Goal: Transaction & Acquisition: Download file/media

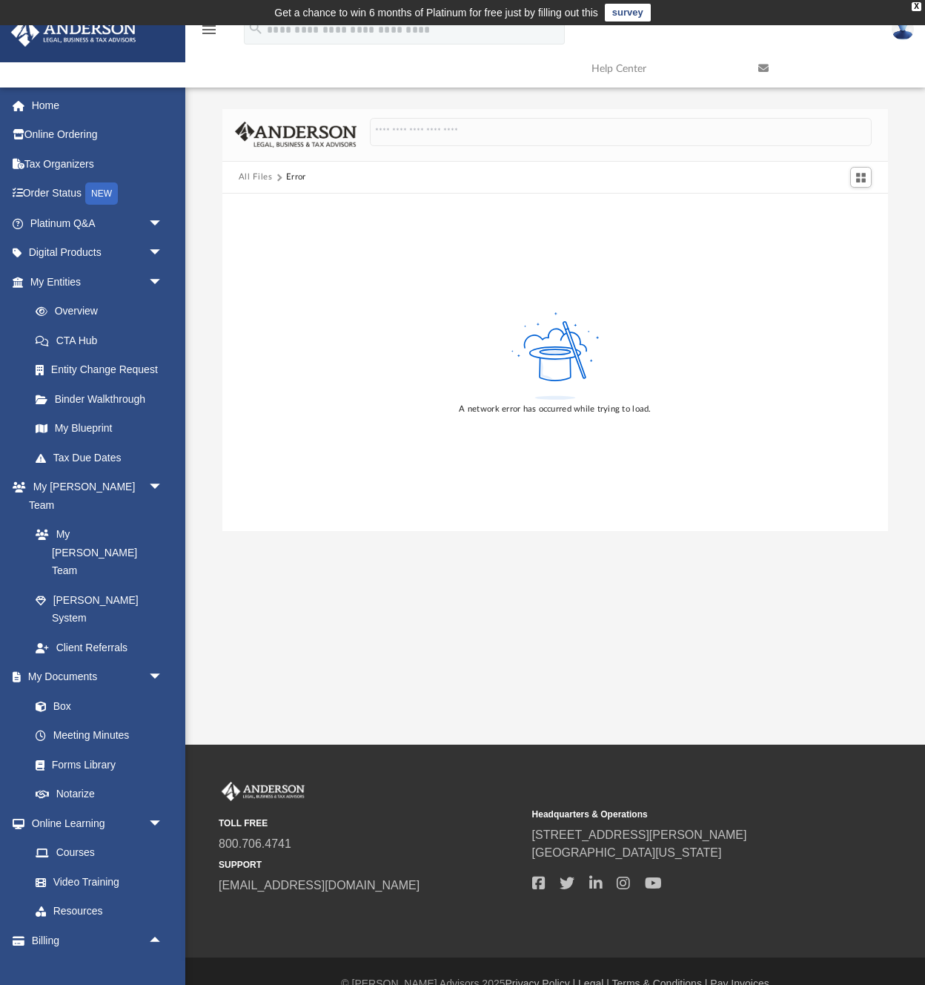
scroll to position [1224, 0]
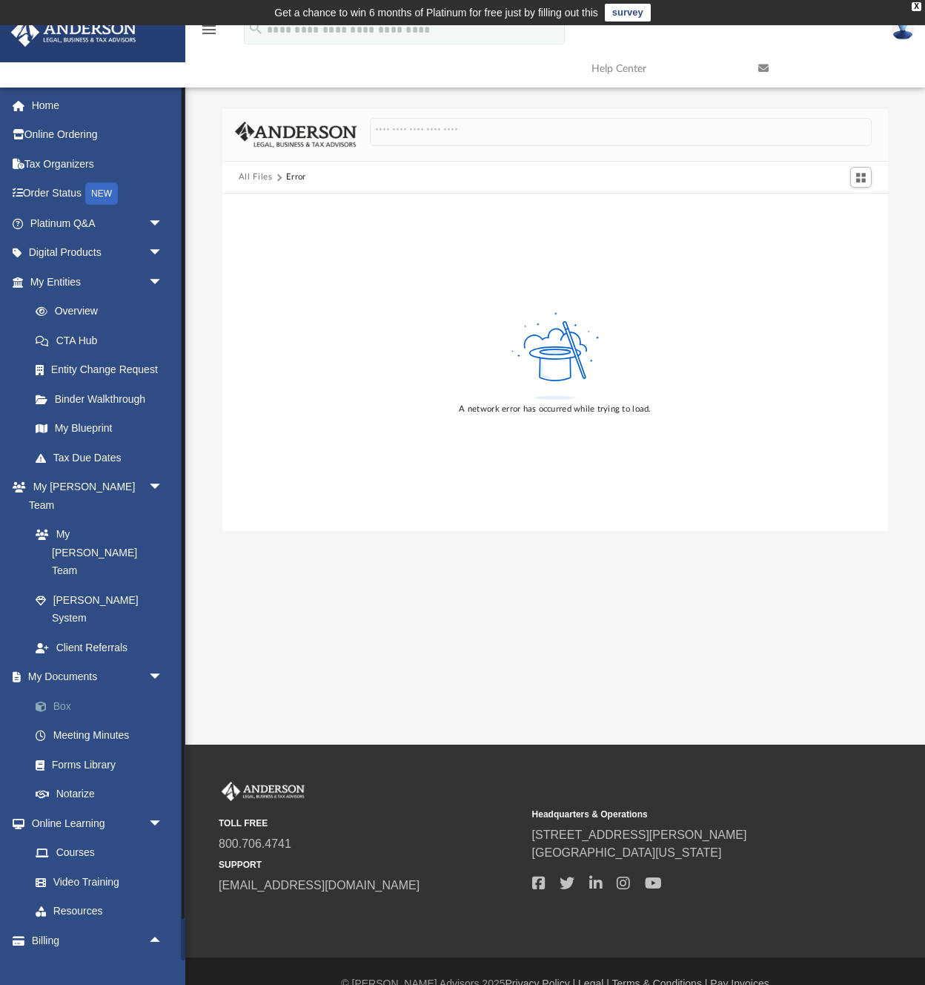
click at [59, 691] on link "Box" at bounding box center [103, 706] width 165 height 30
click at [66, 691] on link "Box" at bounding box center [103, 706] width 165 height 30
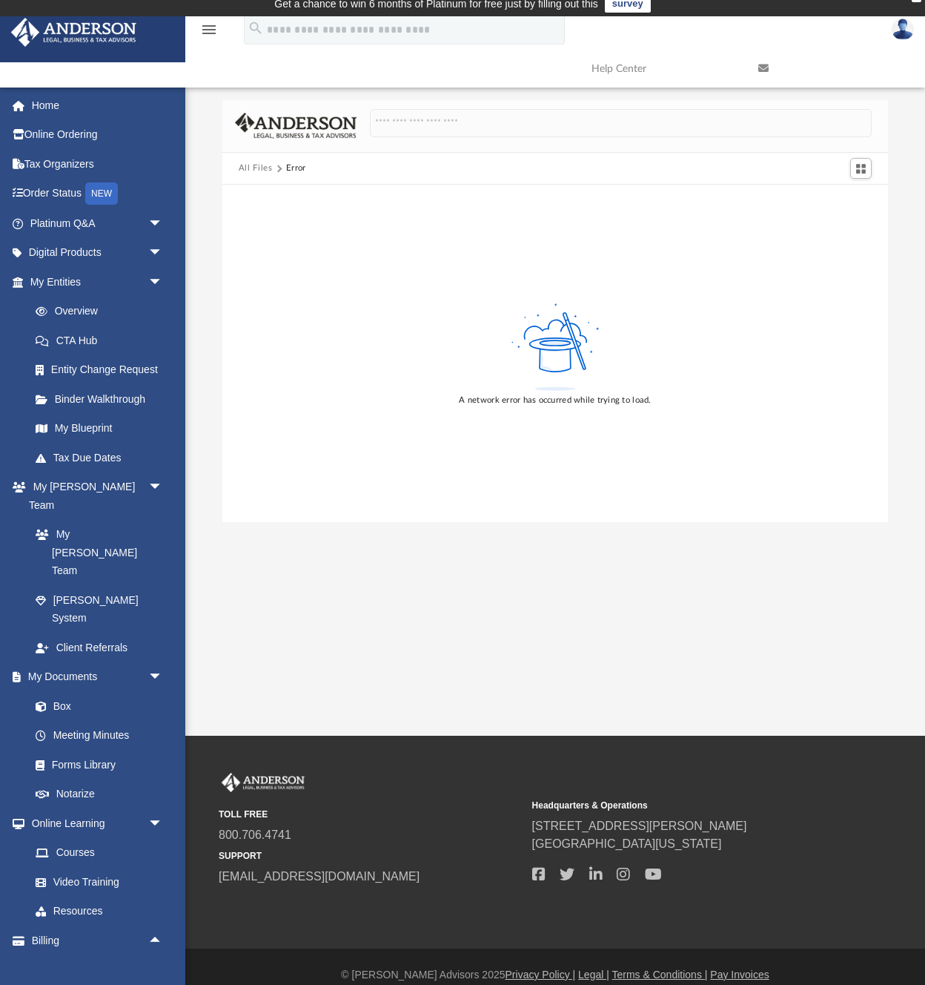
scroll to position [10, 0]
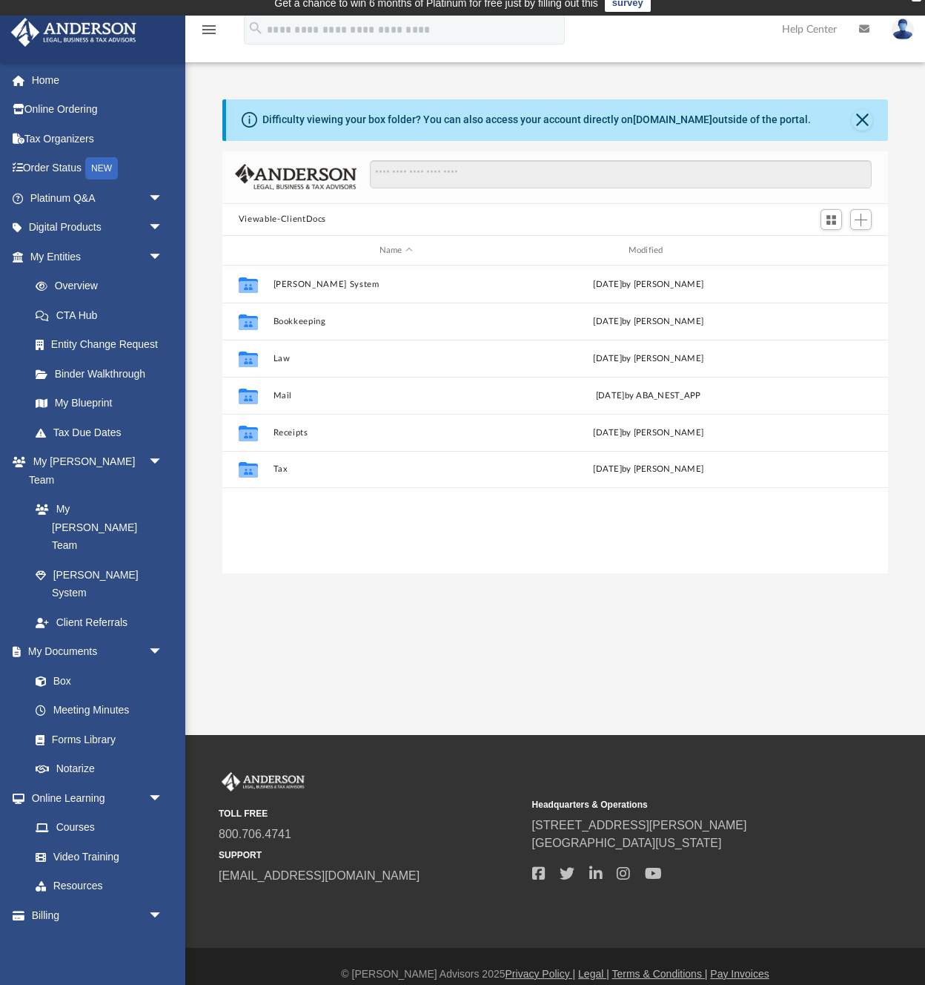
scroll to position [337, 666]
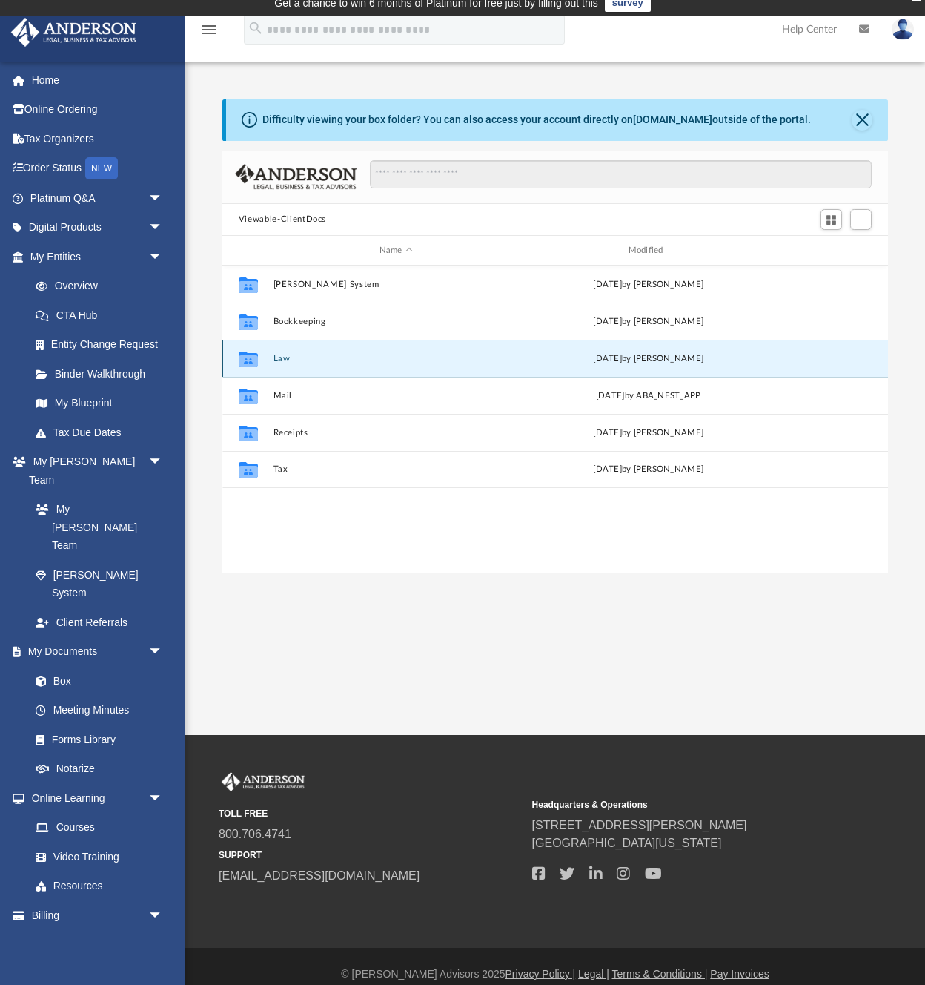
click at [286, 360] on button "Law" at bounding box center [396, 359] width 246 height 10
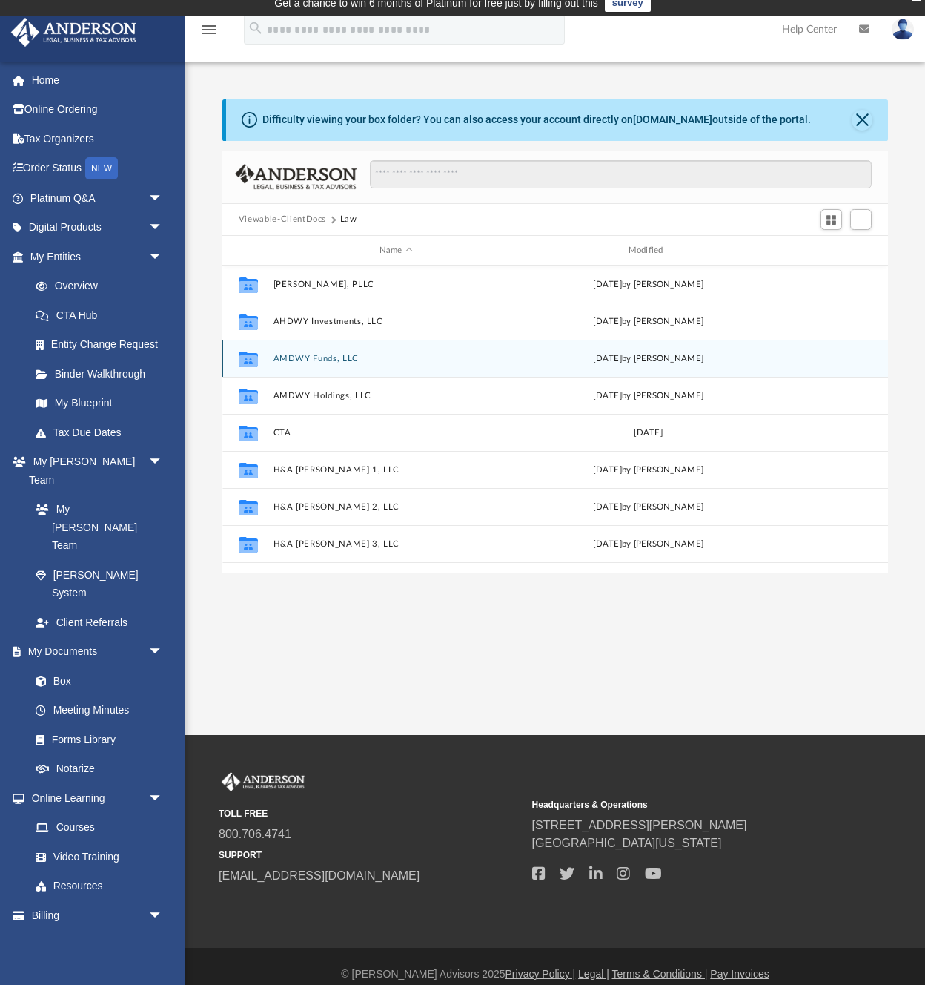
click at [286, 360] on button "AMDWY Funds, LLC" at bounding box center [396, 359] width 246 height 10
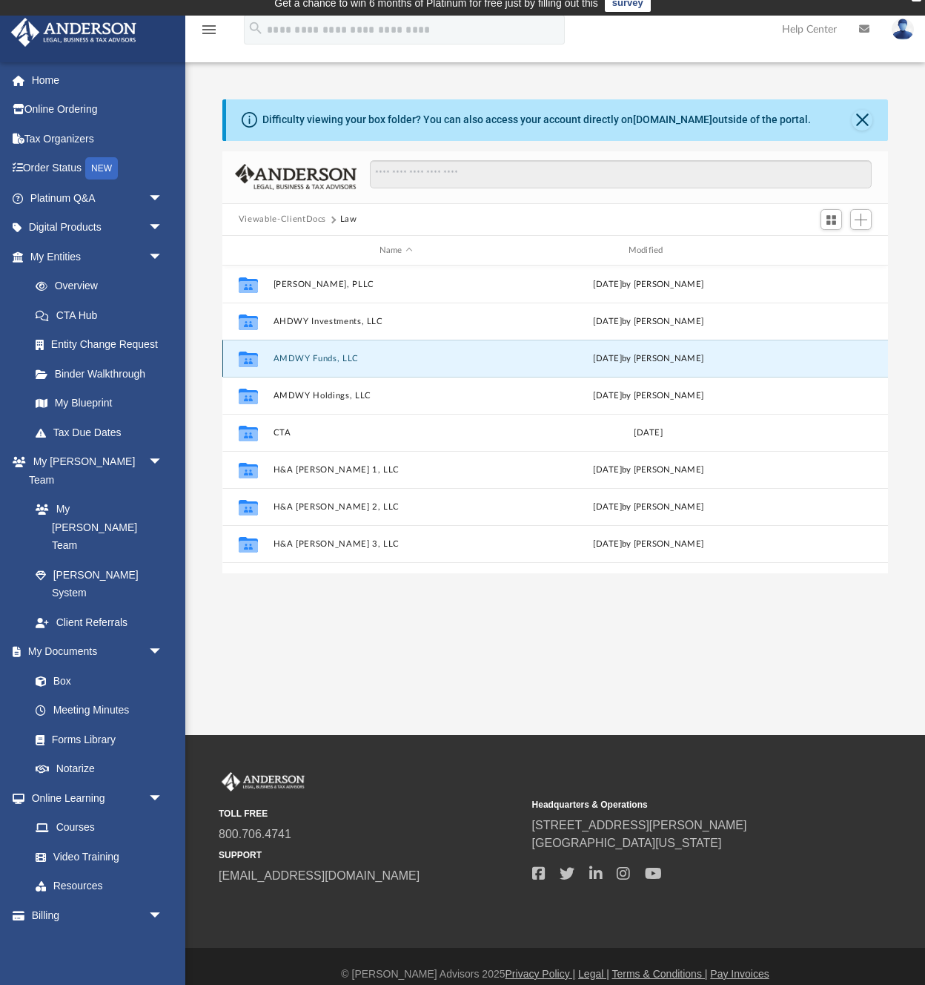
click at [286, 360] on button "AMDWY Funds, LLC" at bounding box center [396, 359] width 246 height 10
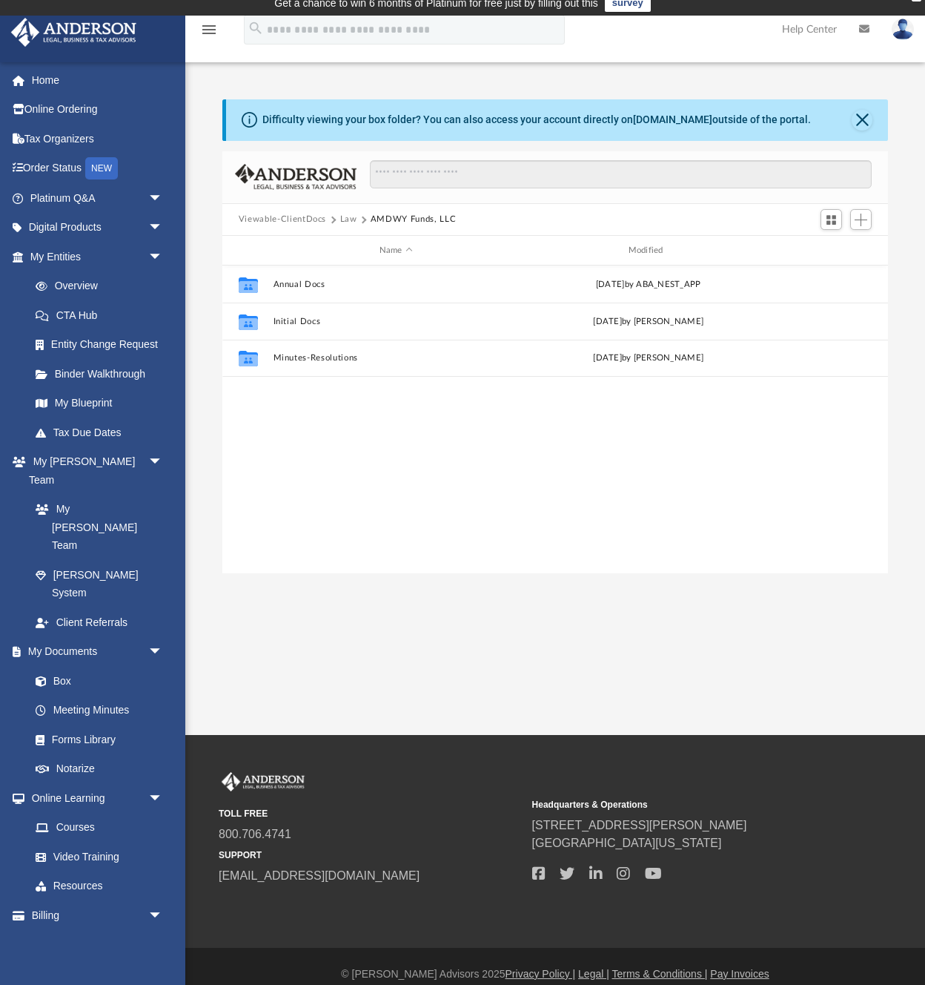
click at [346, 218] on button "Law" at bounding box center [348, 219] width 17 height 13
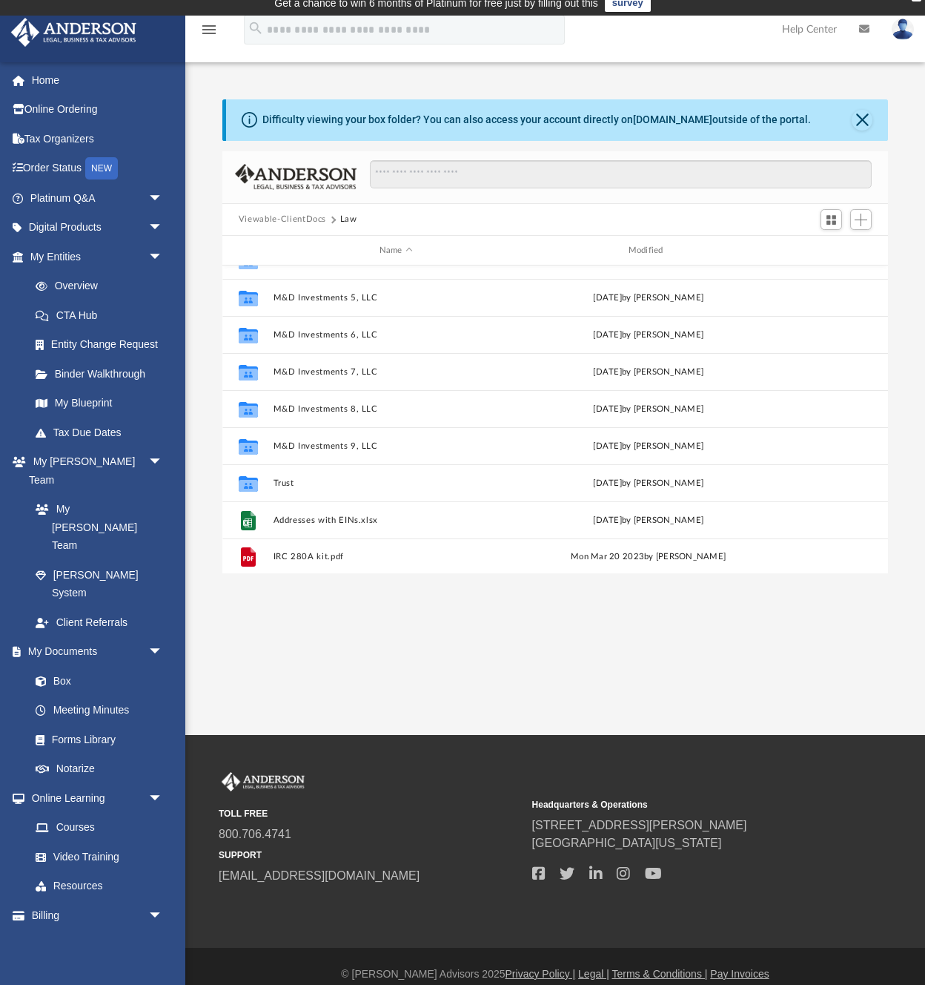
scroll to position [656, 0]
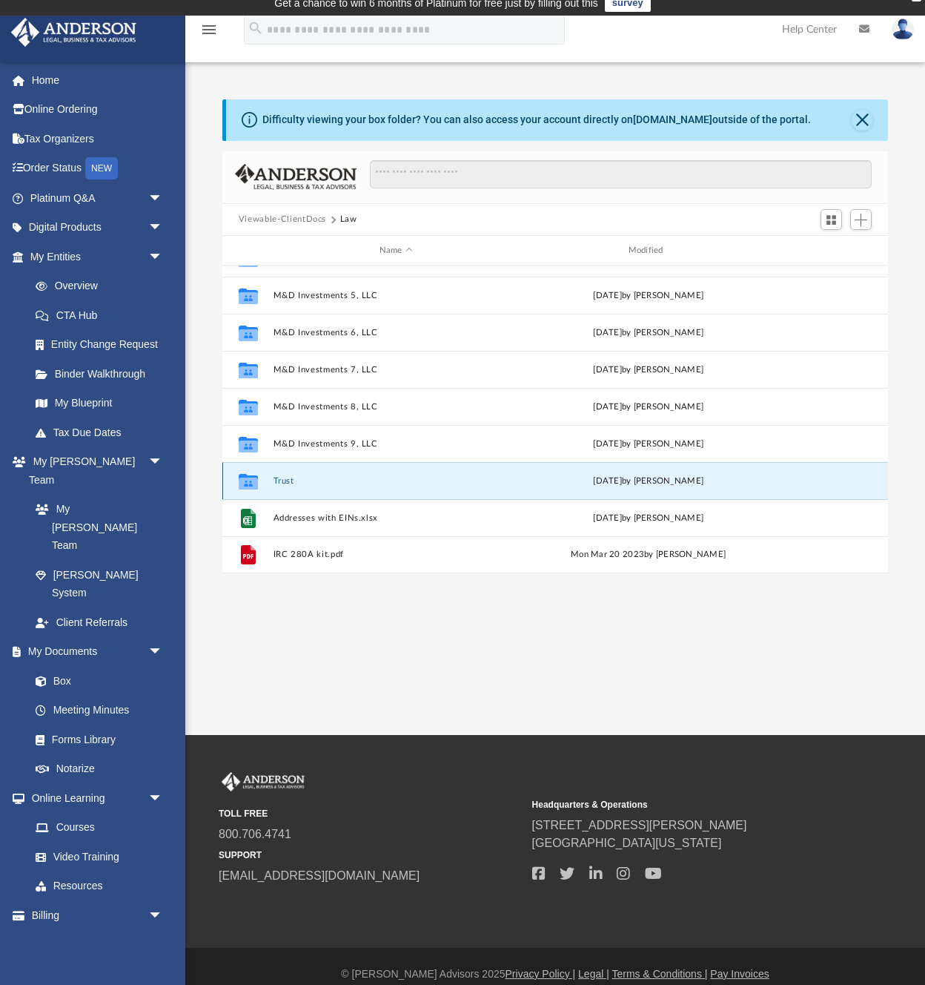
click at [280, 483] on button "Trust" at bounding box center [396, 481] width 246 height 10
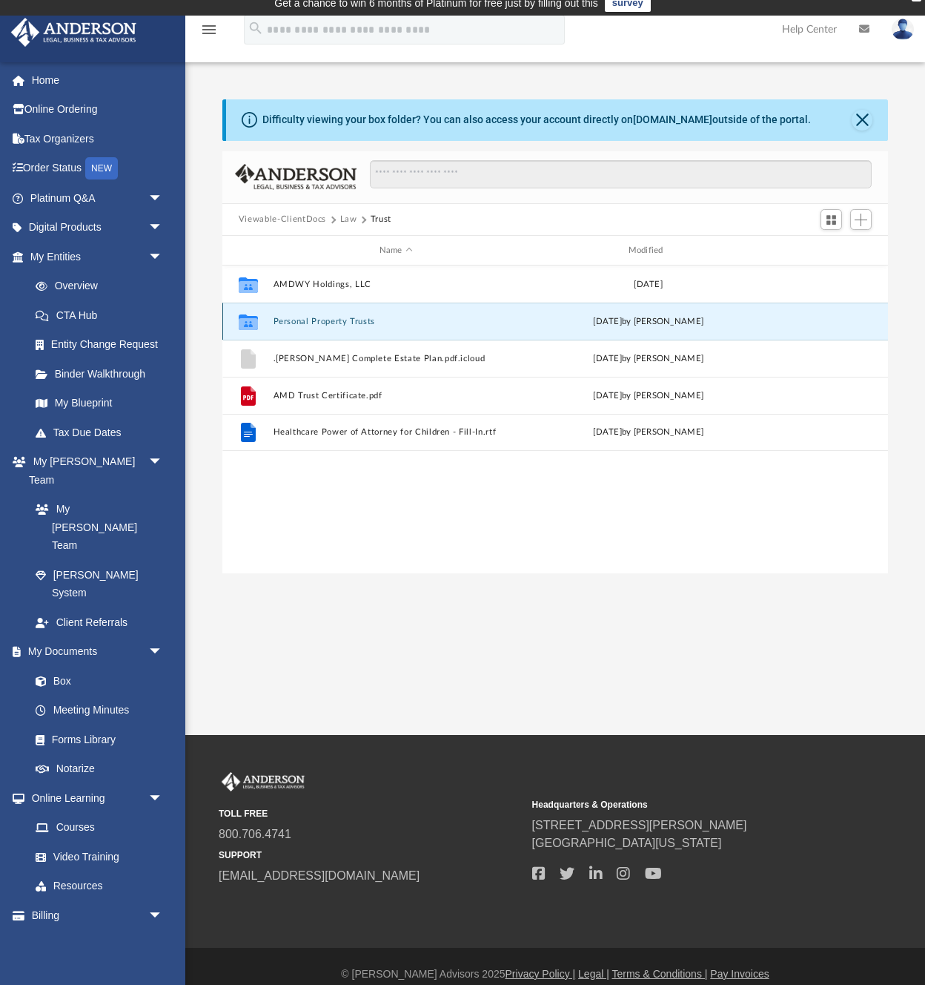
click at [330, 323] on button "Personal Property Trusts" at bounding box center [396, 322] width 246 height 10
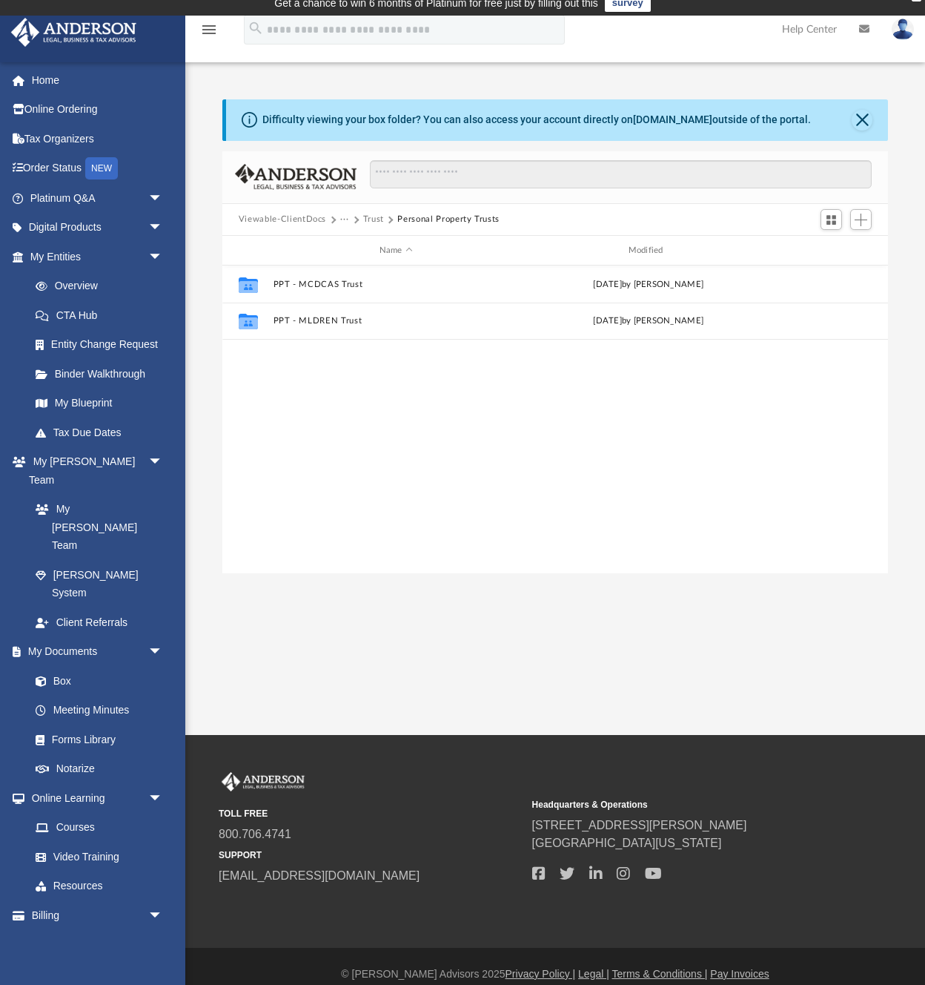
drag, startPoint x: 432, startPoint y: 390, endPoint x: 369, endPoint y: 363, distance: 69.4
click at [432, 390] on div "Collaborated Folder PPT - MCDCAS Trust Tue Nov 26 2024 by Aiden Larsen Collabor…" at bounding box center [555, 419] width 666 height 308
click at [343, 395] on div "Collaborated Folder PPT - MCDCAS Trust Tue Nov 26 2024 by Aiden Larsen Collabor…" at bounding box center [555, 419] width 666 height 308
drag, startPoint x: 344, startPoint y: 389, endPoint x: 341, endPoint y: 358, distance: 30.5
click at [344, 388] on div "Collaborated Folder PPT - MCDCAS Trust Tue Nov 26 2024 by Aiden Larsen Collabor…" at bounding box center [555, 419] width 666 height 308
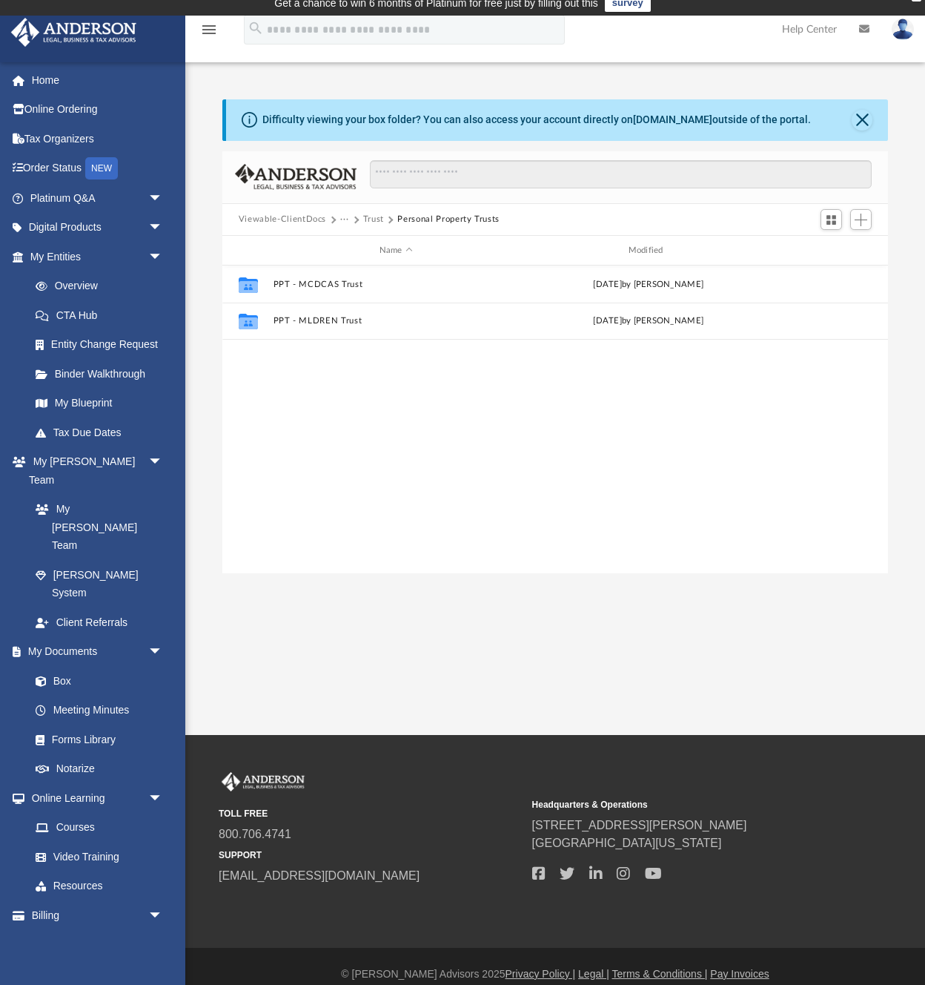
click at [334, 369] on div "Collaborated Folder PPT - MCDCAS Trust Tue Nov 26 2024 by Aiden Larsen Collabor…" at bounding box center [555, 419] width 666 height 308
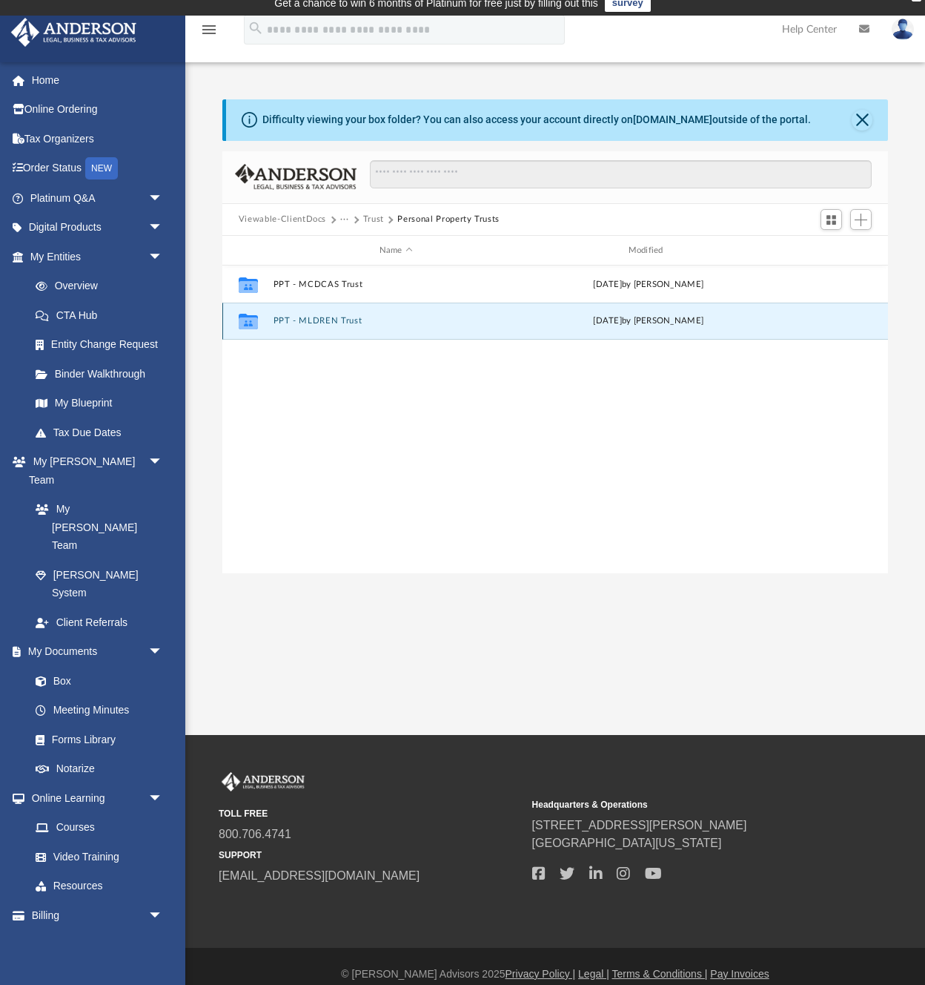
click at [333, 320] on button "PPT - MLDREN Trust" at bounding box center [396, 322] width 246 height 10
click at [317, 317] on button "MLDREN Trust.pdf" at bounding box center [396, 322] width 246 height 10
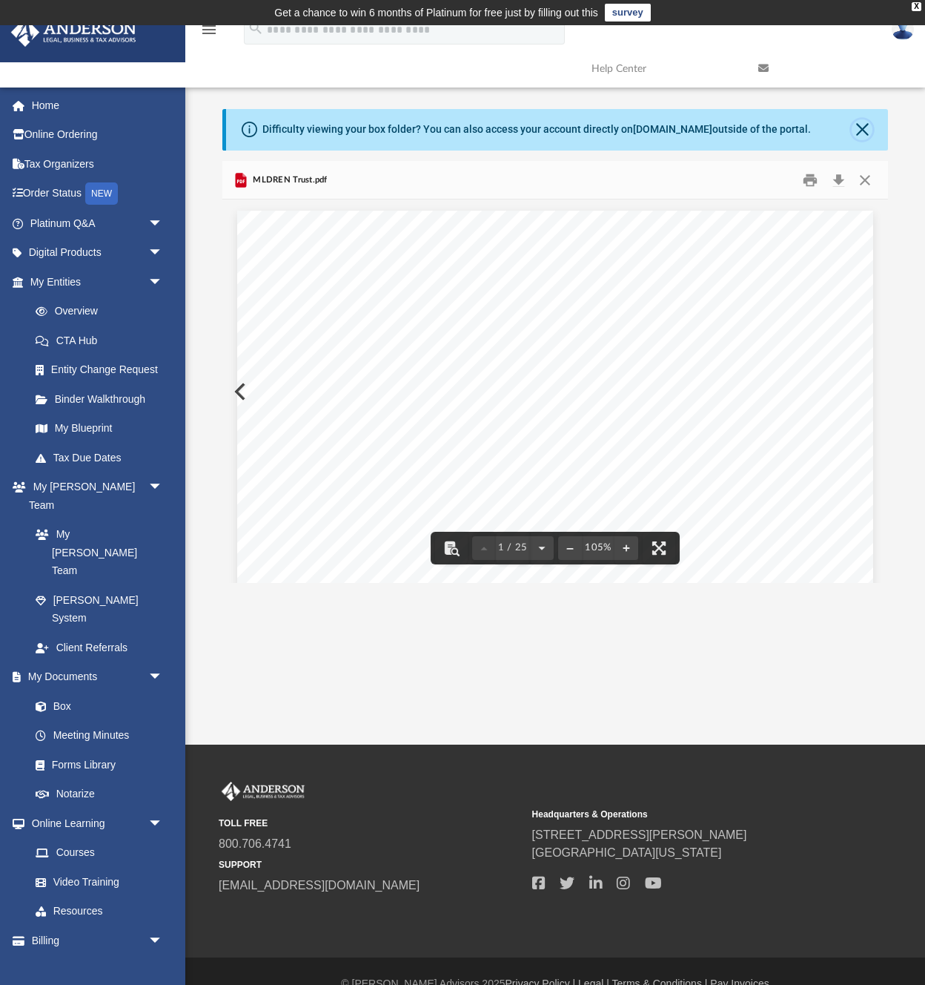
click at [857, 132] on button "Close" at bounding box center [862, 129] width 21 height 21
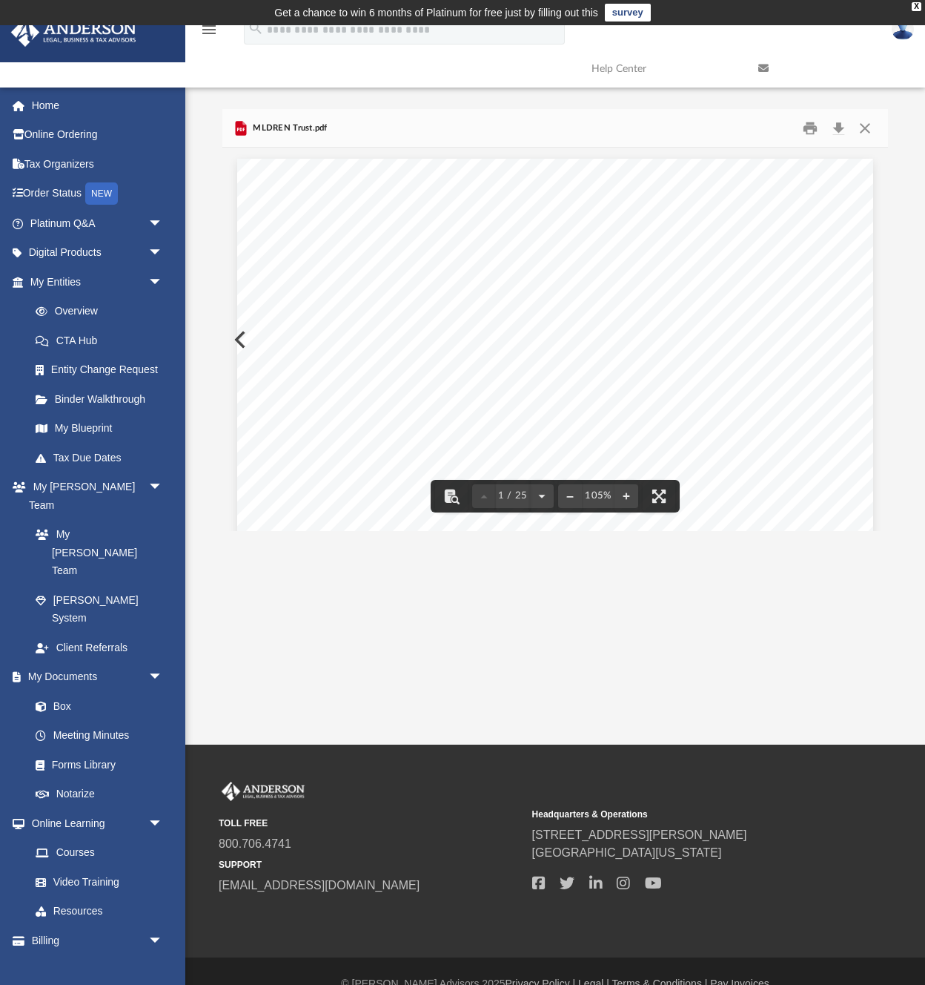
click at [245, 336] on div "The MLDREN Trust _______________ ___" at bounding box center [555, 570] width 636 height 823
click at [236, 335] on button "Preview" at bounding box center [238, 340] width 33 height 42
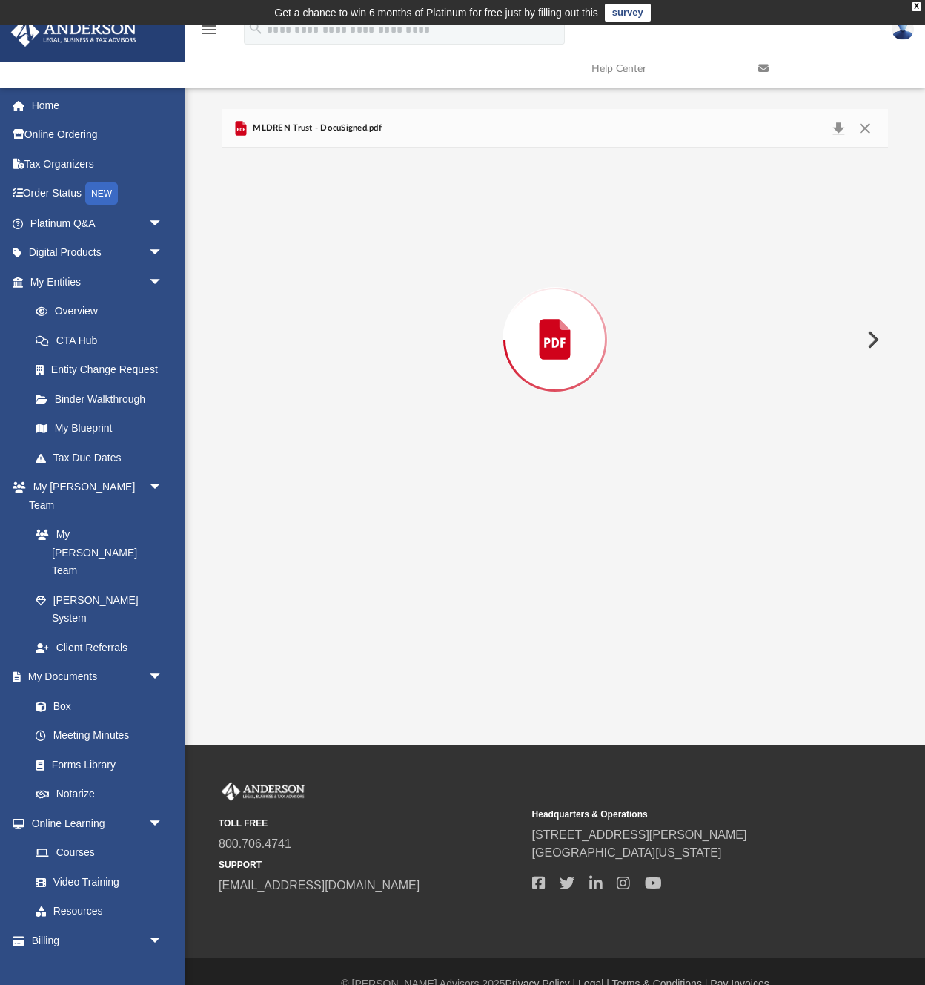
scroll to position [4, 0]
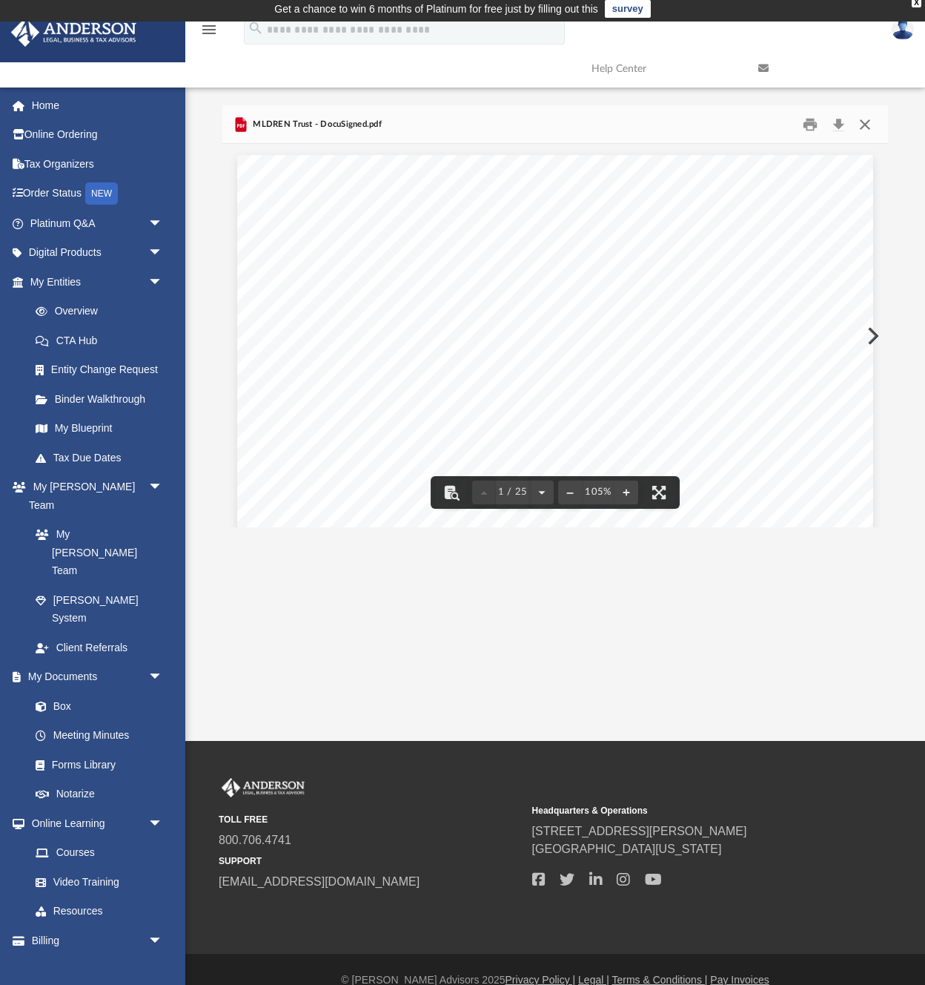
click at [868, 121] on button "Close" at bounding box center [865, 124] width 27 height 23
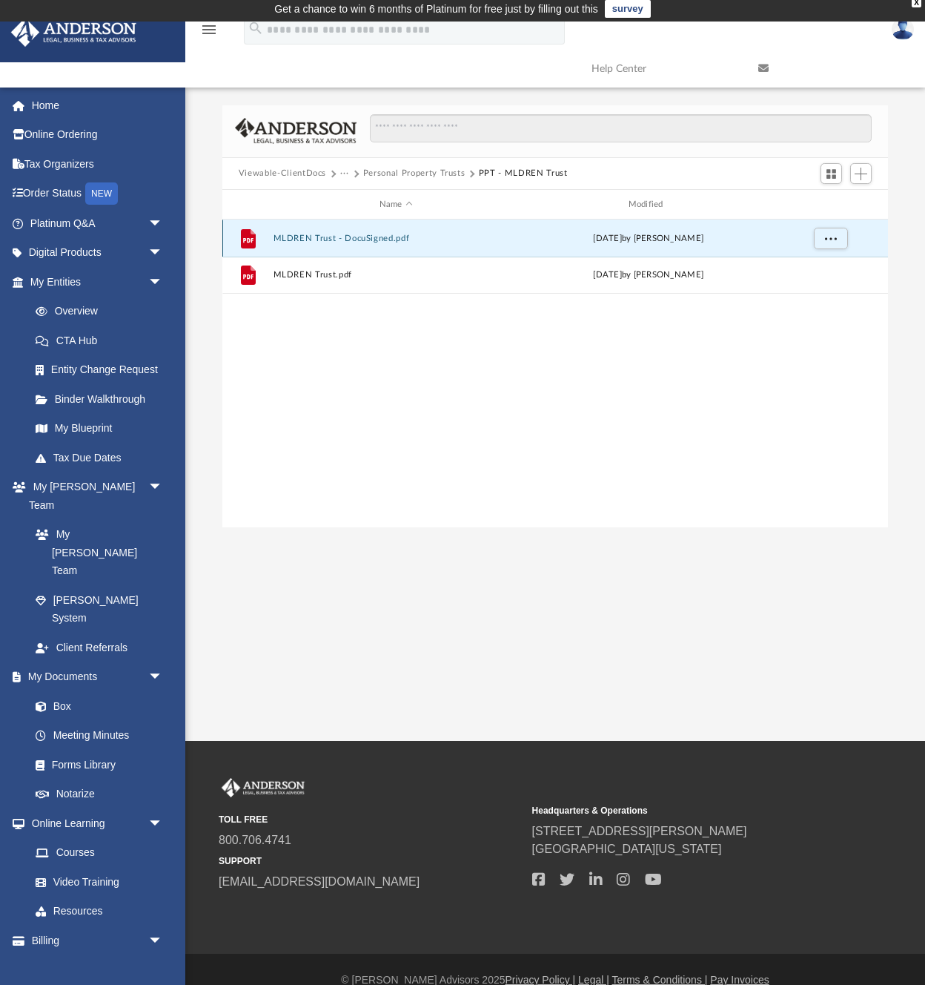
drag, startPoint x: 326, startPoint y: 236, endPoint x: 362, endPoint y: 237, distance: 36.4
click at [362, 237] on button "MLDREN Trust - DocuSigned.pdf" at bounding box center [396, 239] width 246 height 10
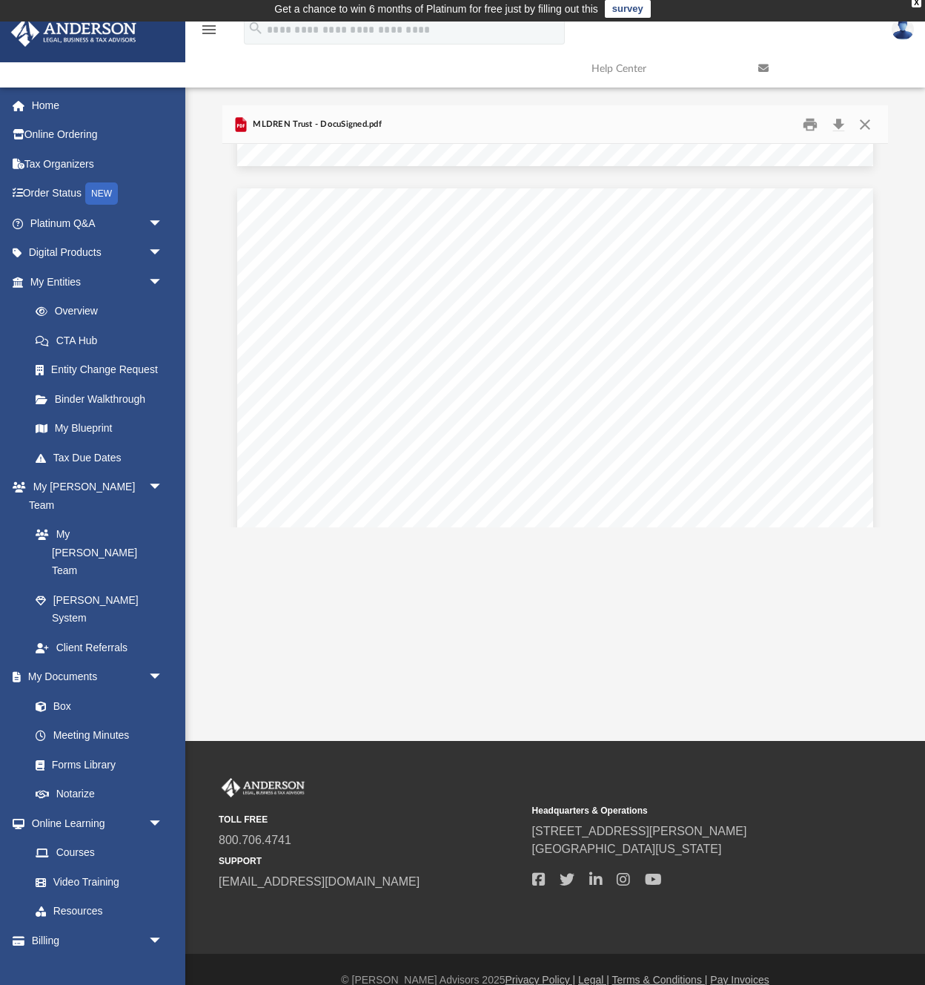
scroll to position [18530, 0]
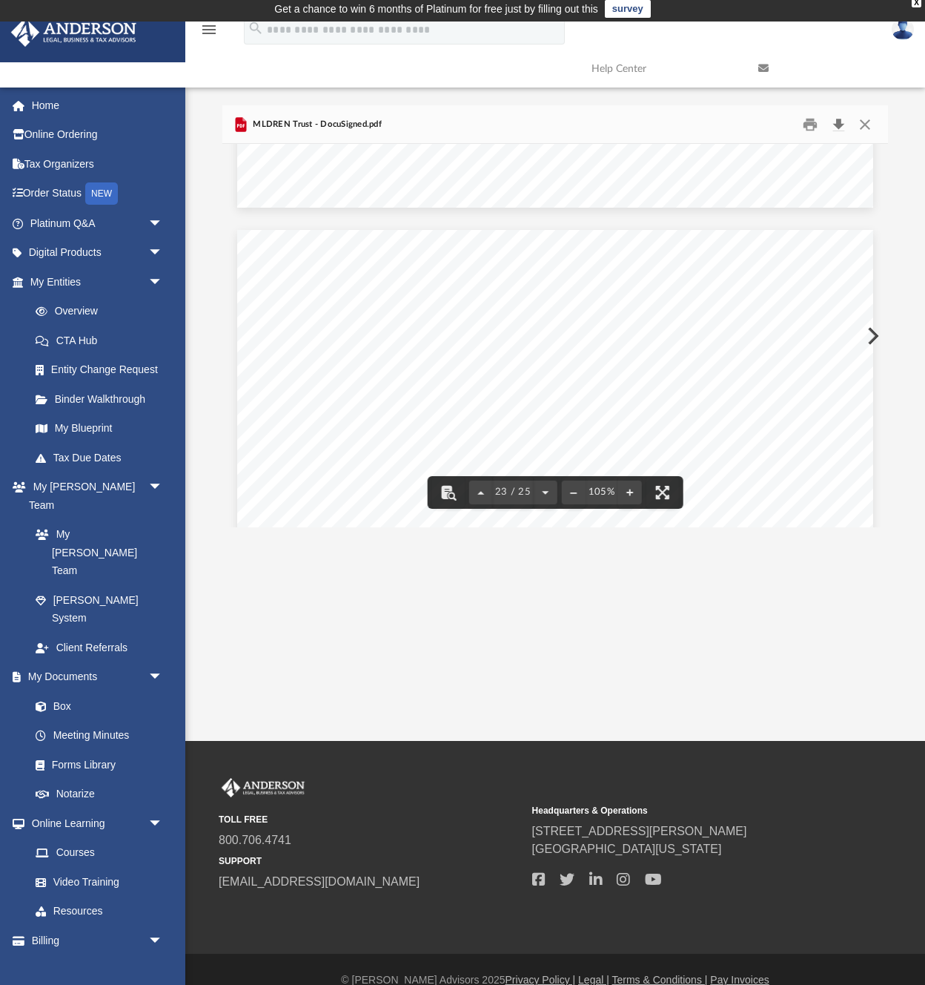
click at [843, 122] on button "Download" at bounding box center [838, 124] width 27 height 23
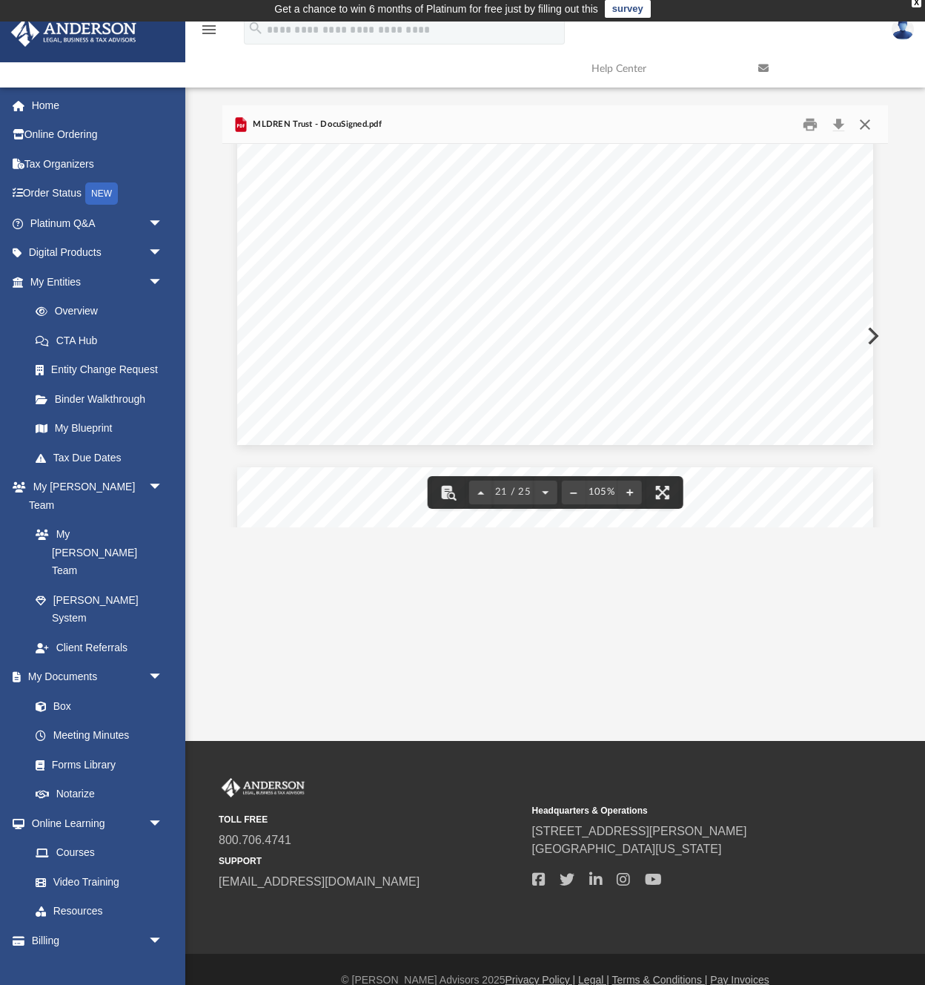
click at [863, 118] on button "Close" at bounding box center [865, 124] width 27 height 23
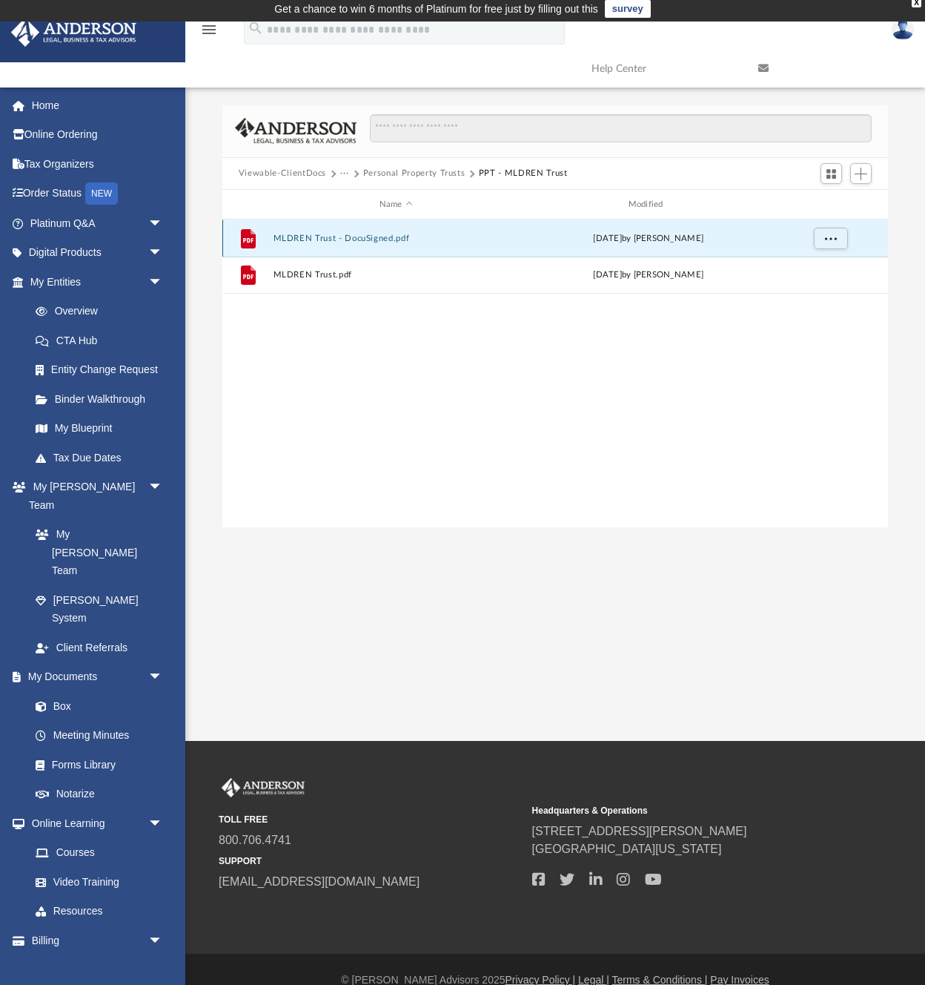
scroll to position [3, 0]
click at [434, 173] on button "Personal Property Trusts" at bounding box center [414, 174] width 102 height 13
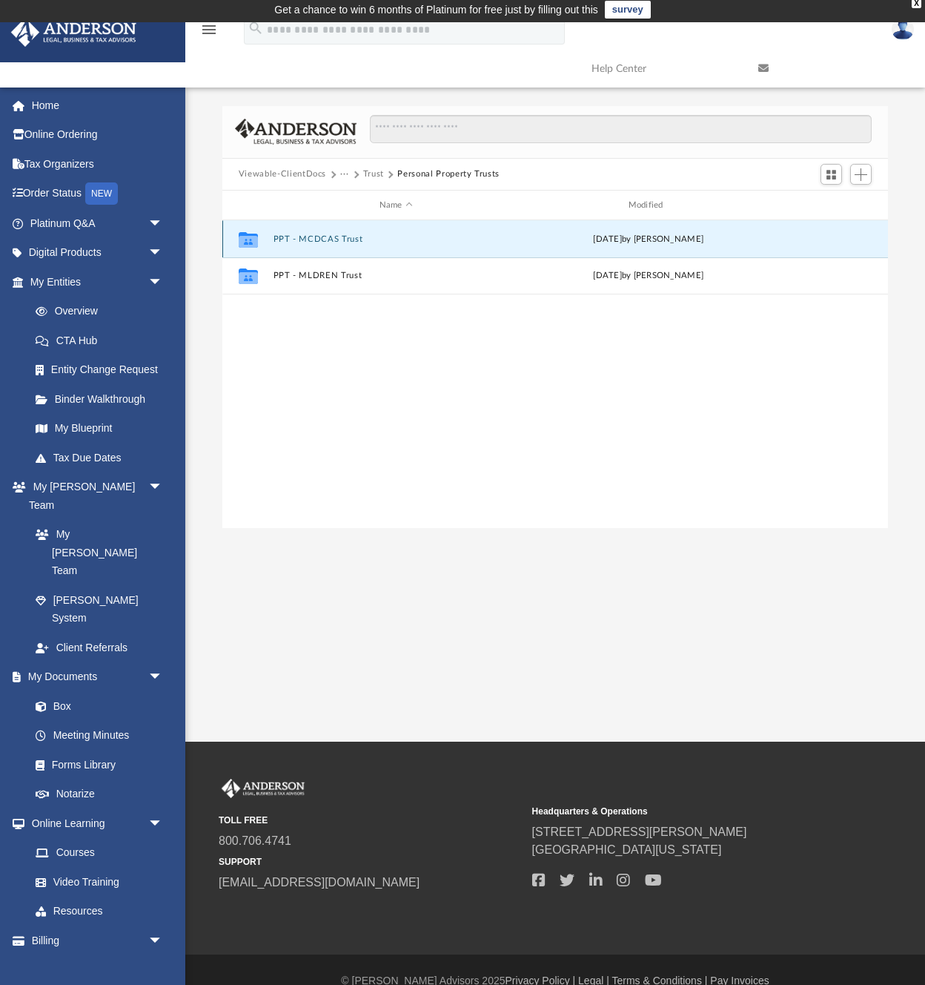
click at [334, 240] on button "PPT - MCDCAS Trust" at bounding box center [396, 239] width 246 height 10
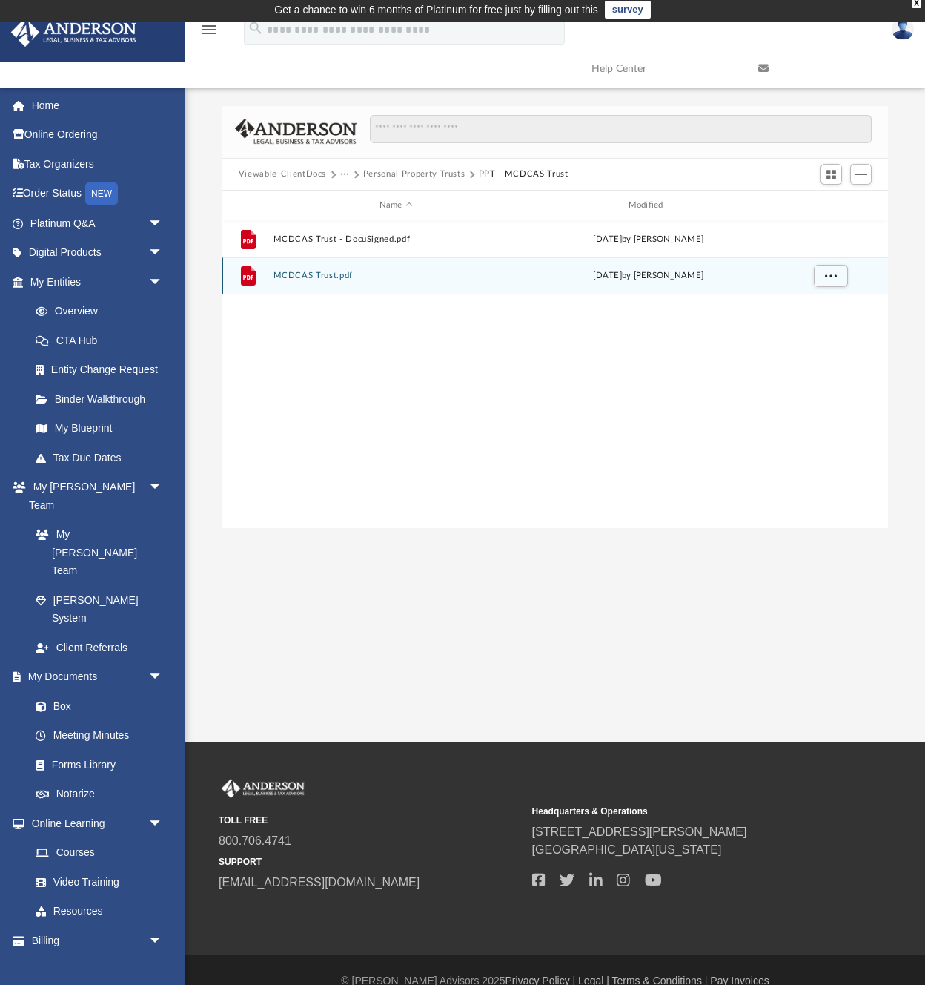
click at [314, 269] on div "File MCDCAS Trust.pdf Tue Oct 22 2024 by Aiden Larsen" at bounding box center [555, 275] width 666 height 37
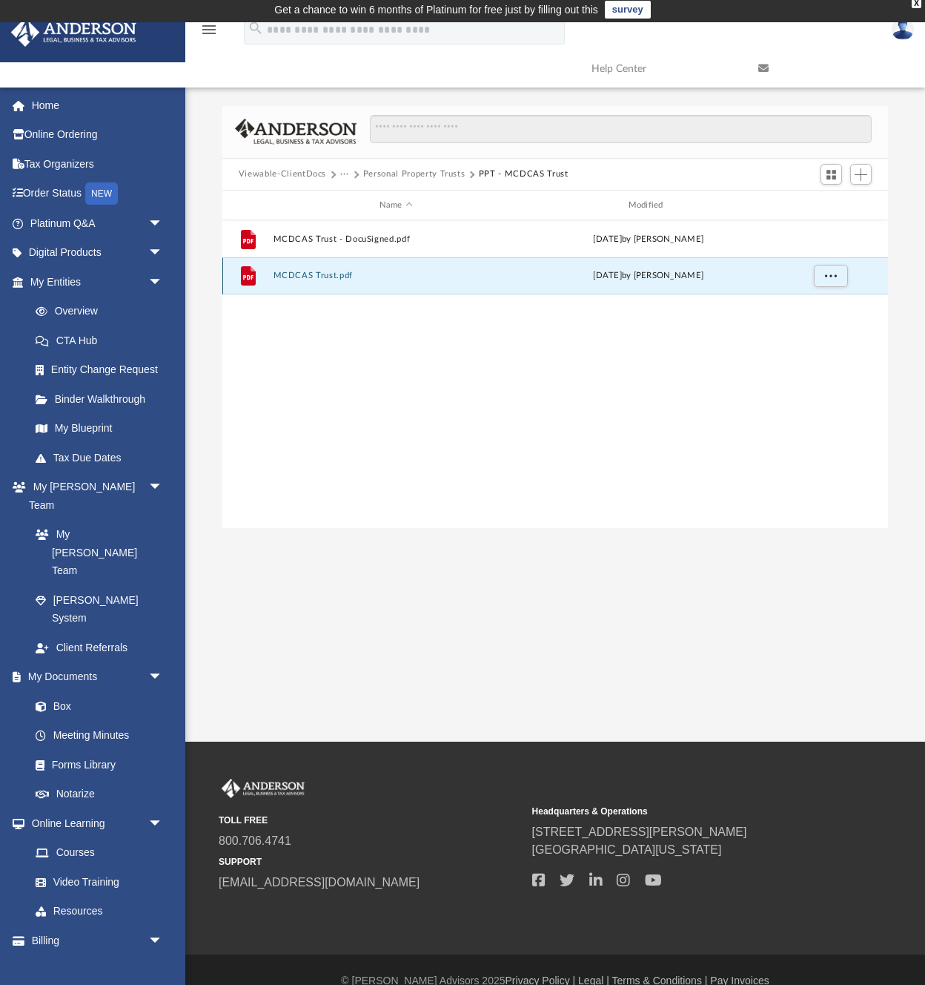
click at [315, 274] on button "MCDCAS Trust.pdf" at bounding box center [396, 276] width 246 height 10
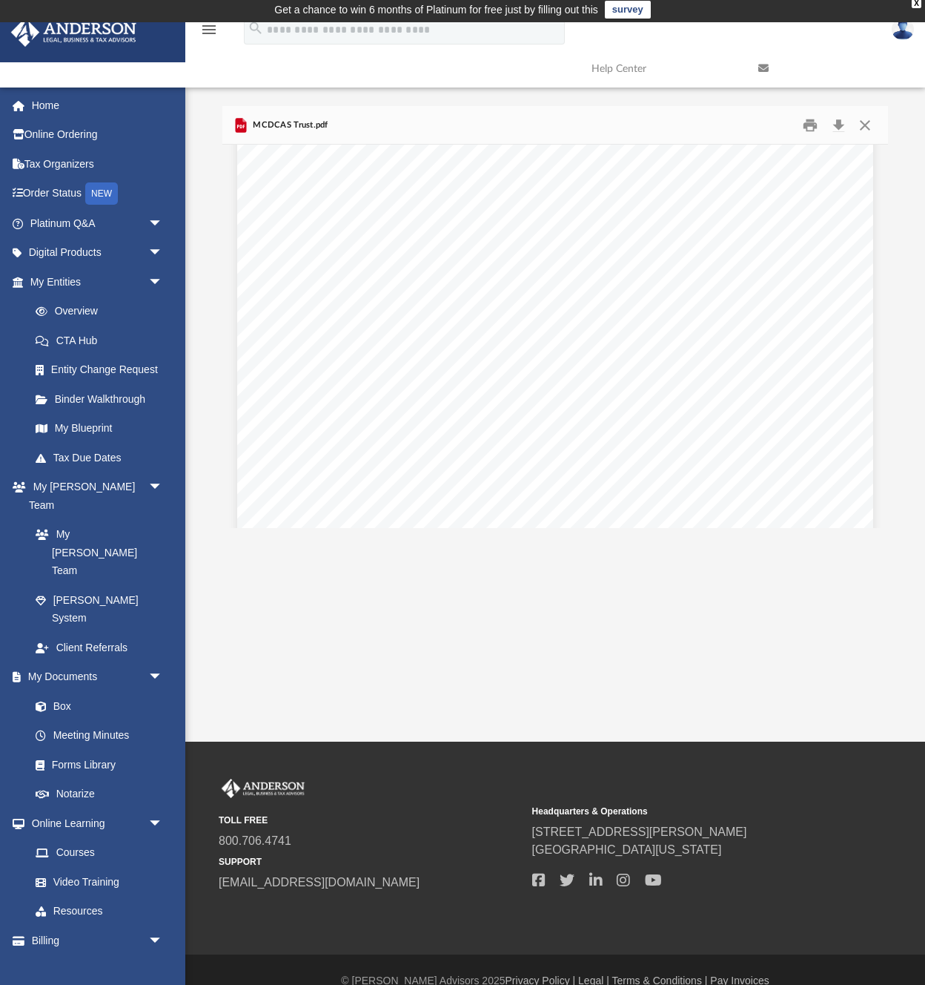
scroll to position [19047, 0]
